Goal: Check status

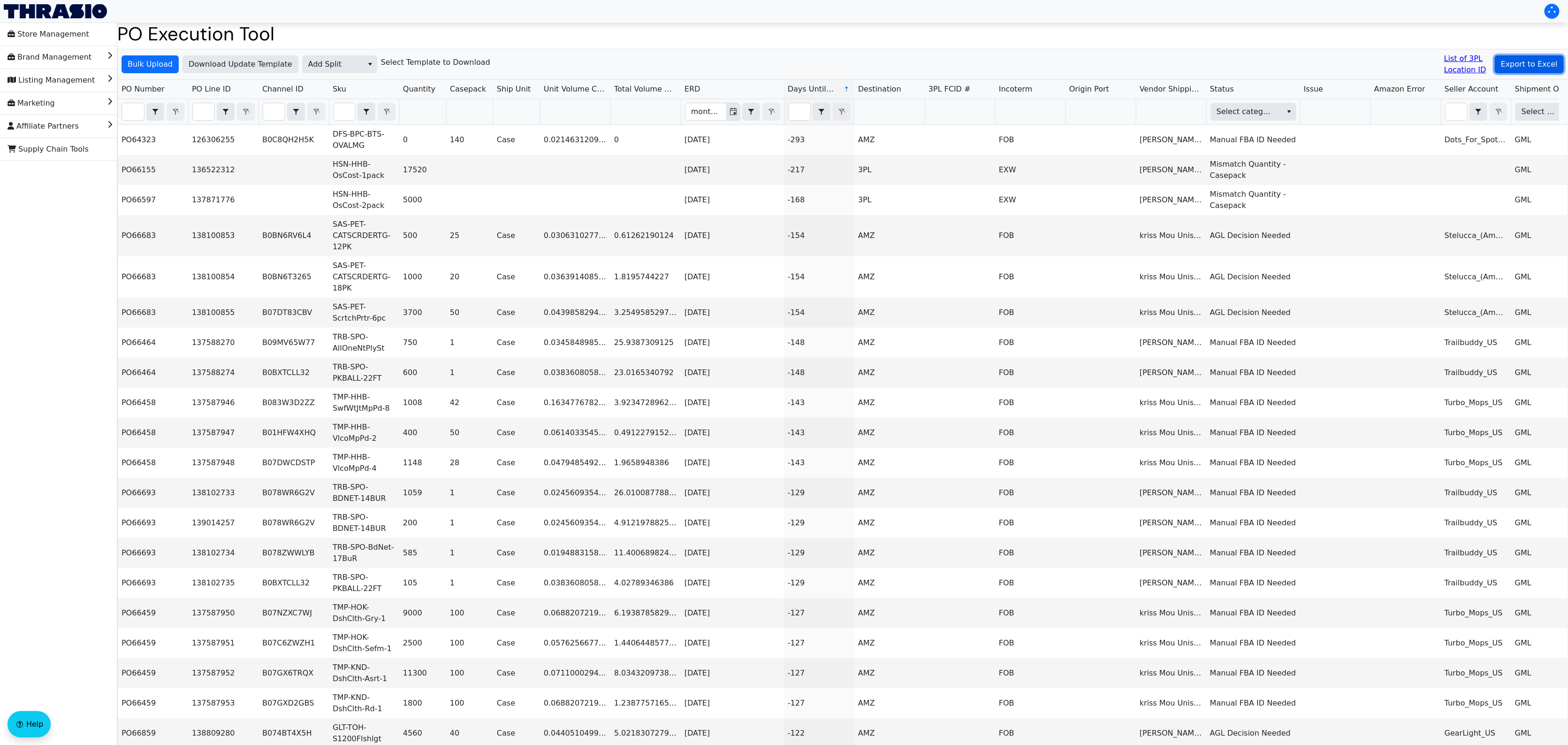
click at [1523, 55] on button "Export to Excel" at bounding box center [1529, 64] width 69 height 18
click at [130, 106] on input "Filter" at bounding box center [133, 112] width 22 height 17
paste input "PO67019"
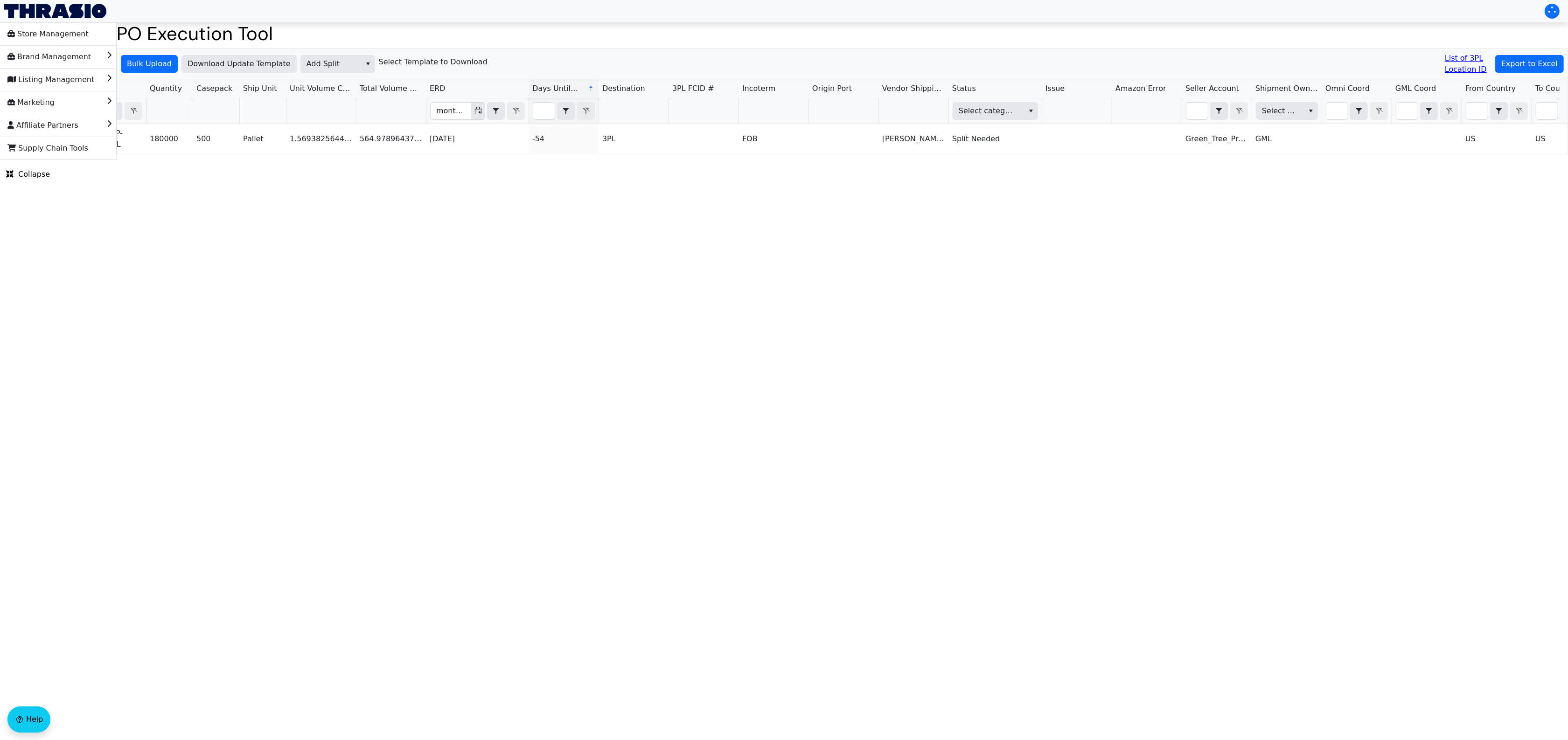
scroll to position [0, 466]
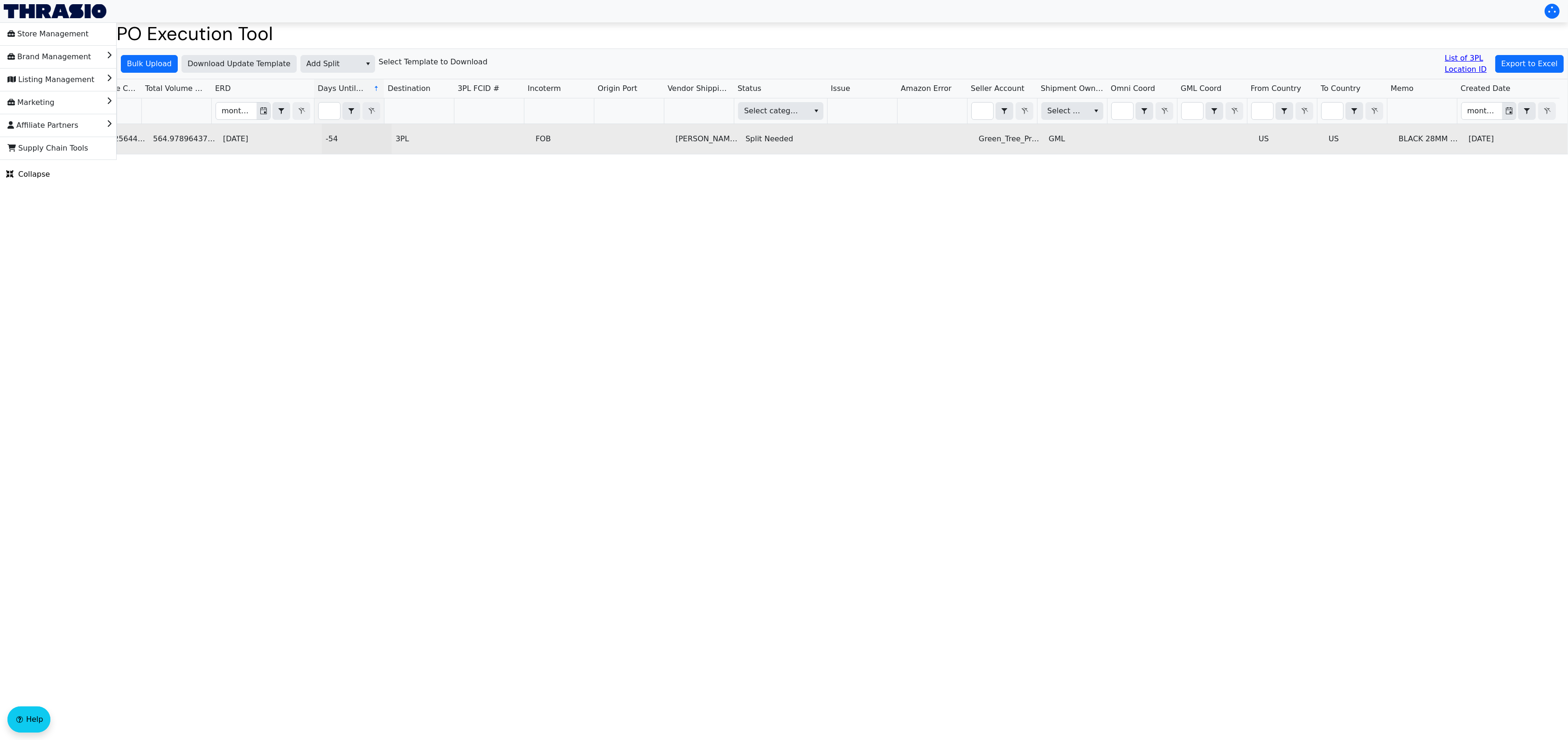
type input "PO67019"
click at [751, 135] on td "Split Needed" at bounding box center [788, 139] width 93 height 30
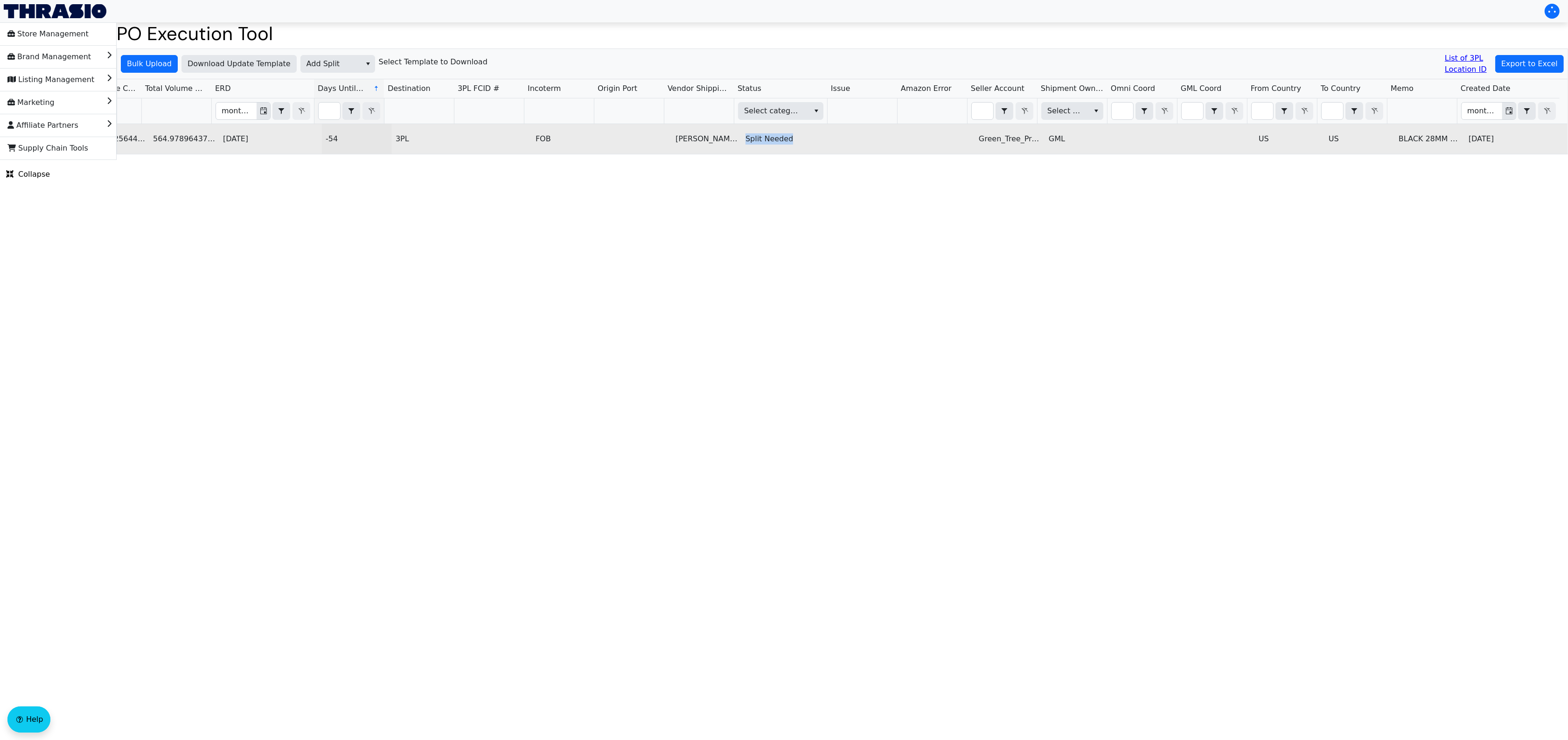
click at [751, 135] on td "Split Needed" at bounding box center [788, 139] width 93 height 30
click at [751, 136] on td "Split Needed" at bounding box center [788, 139] width 93 height 30
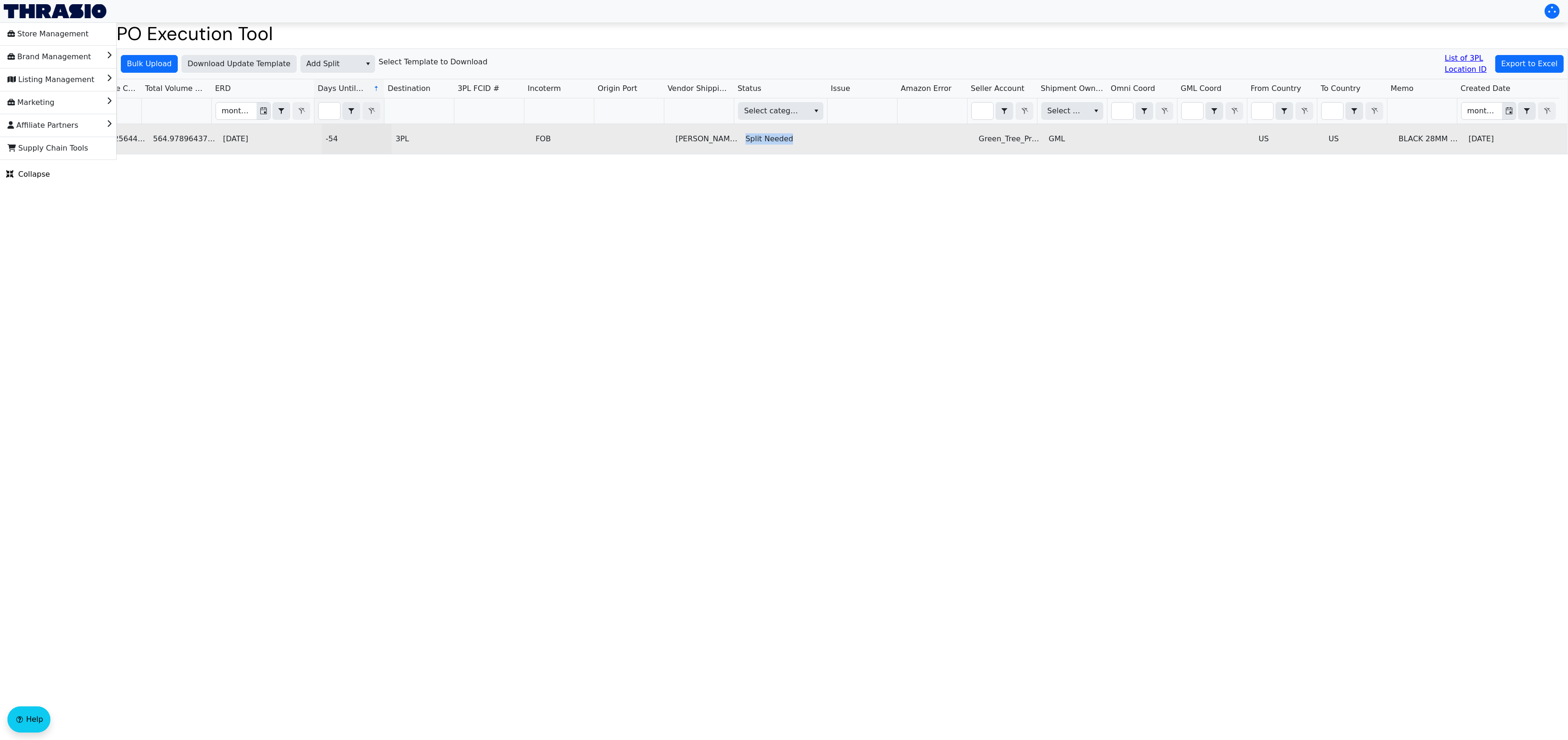
click at [751, 136] on td "Split Needed" at bounding box center [788, 139] width 93 height 30
